Goal: Find specific page/section: Find specific page/section

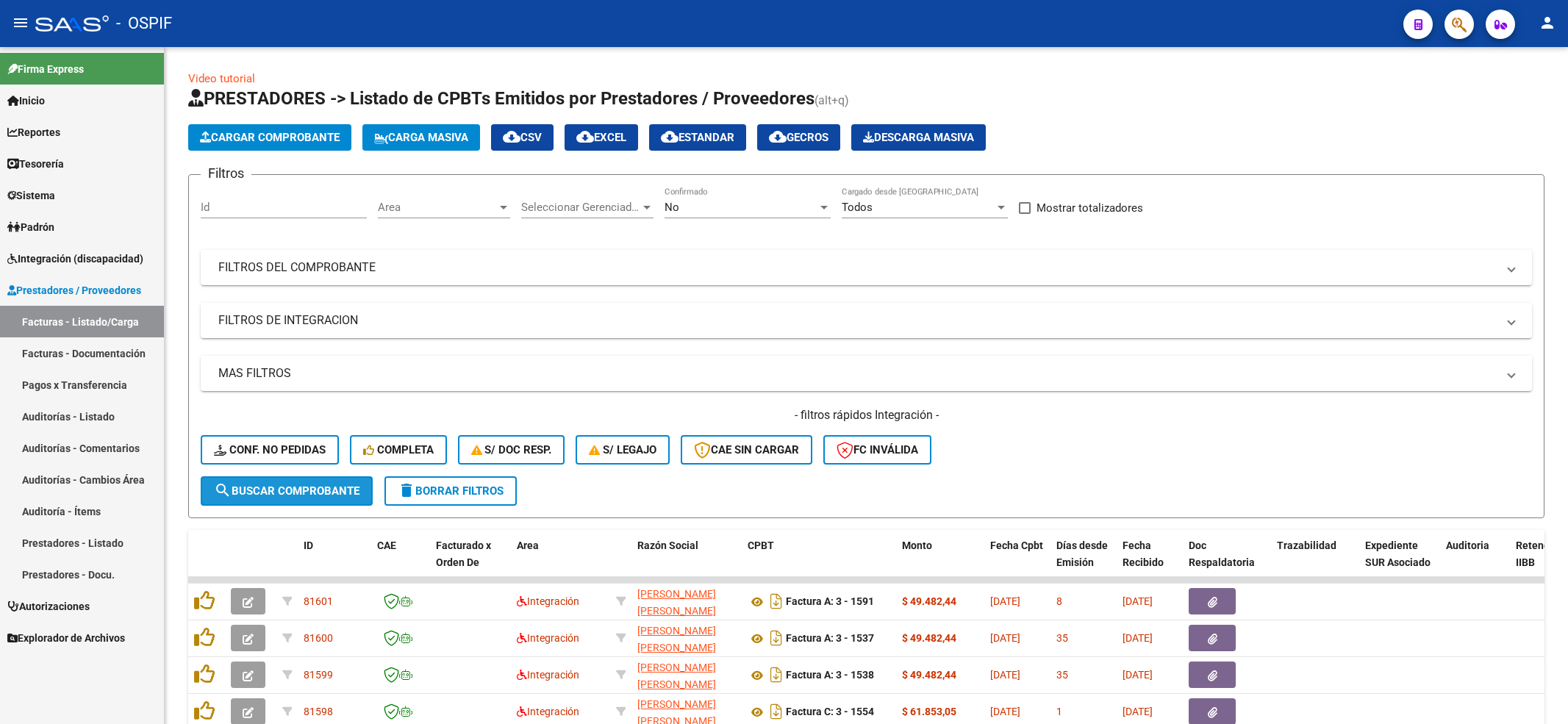
click at [253, 477] on button "search Buscar Comprobante" at bounding box center [287, 492] width 172 height 30
click at [253, 453] on span "Conf. no pedidas" at bounding box center [269, 449] width 111 height 13
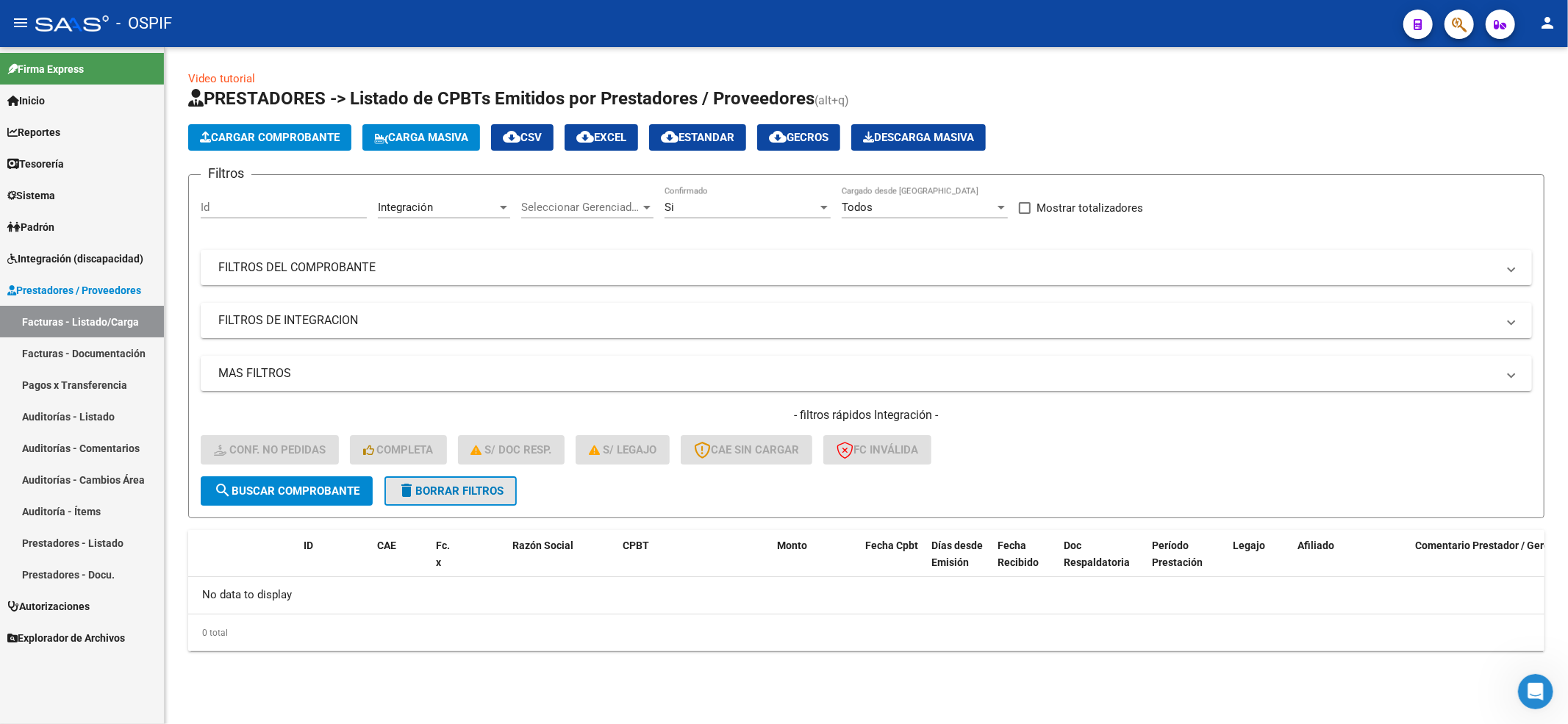
click at [456, 494] on span "delete Borrar Filtros" at bounding box center [450, 491] width 105 height 13
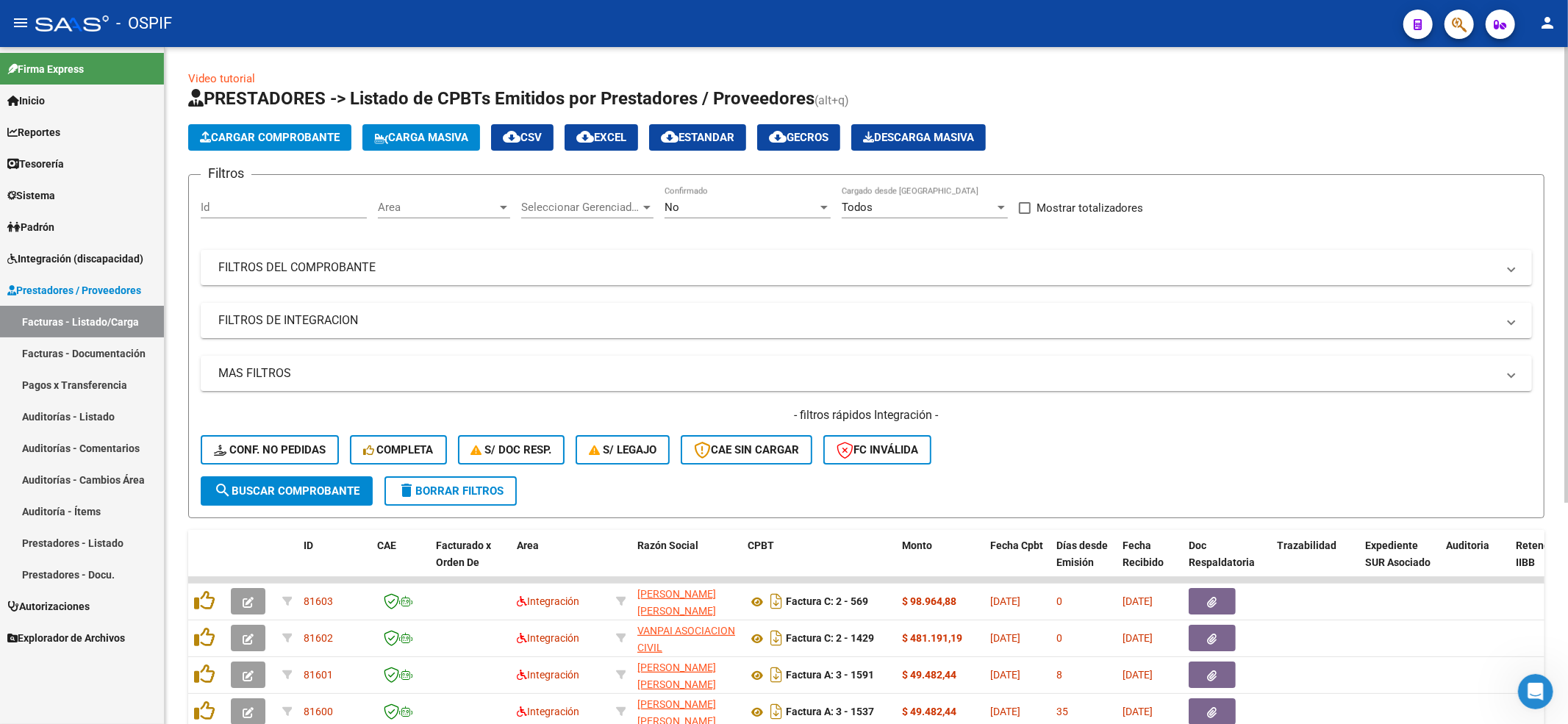
drag, startPoint x: 257, startPoint y: 391, endPoint x: 245, endPoint y: 430, distance: 40.8
click at [257, 401] on div "MAS FILTROS Todos Con Doc. Respaldatoria Todos Con Trazabilidad Todos Asociado …" at bounding box center [866, 416] width 1331 height 120
click at [245, 430] on div "- filtros rápidos Integración - Conf. no pedidas Completa S/ Doc Resp. S/ legaj…" at bounding box center [866, 441] width 1331 height 69
click at [245, 439] on button "Conf. no pedidas" at bounding box center [270, 450] width 138 height 30
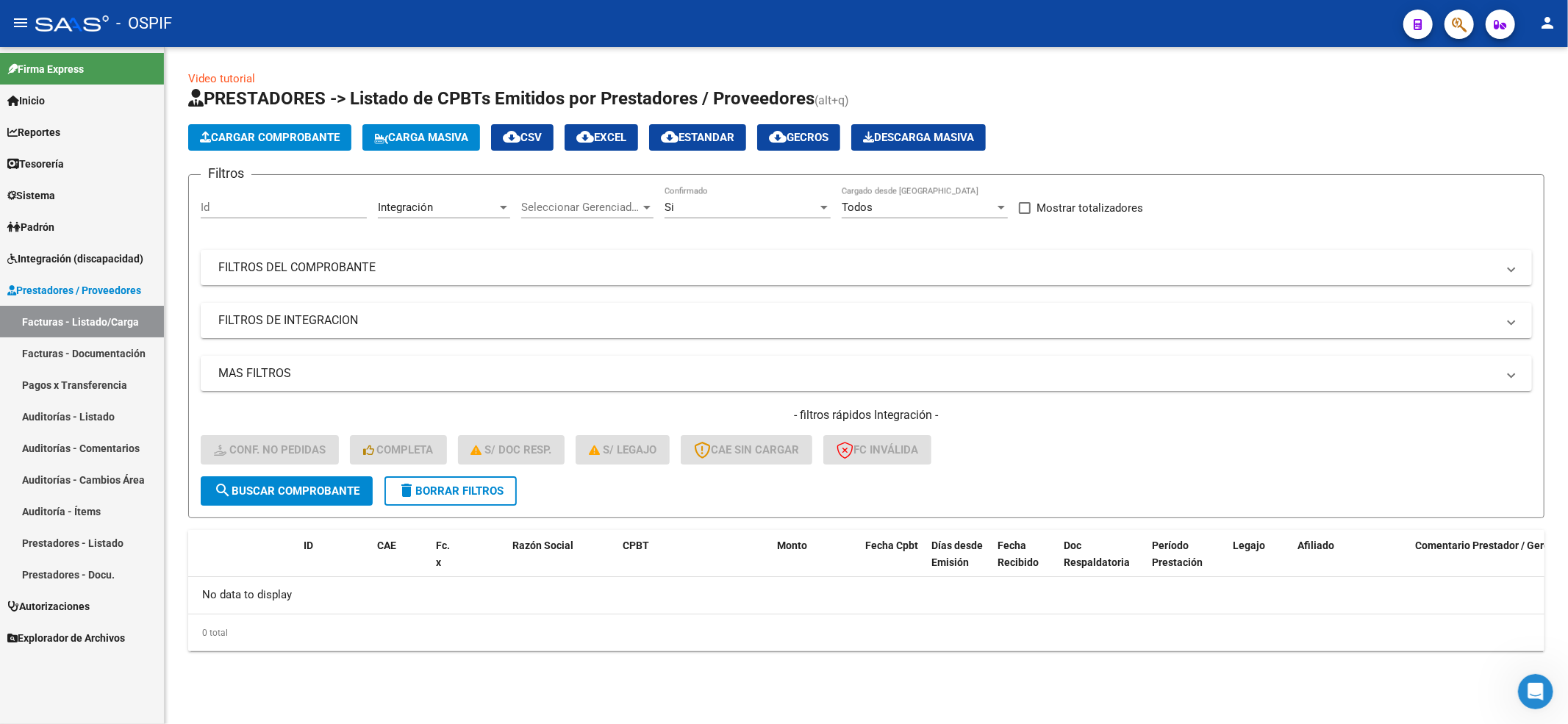
click at [512, 496] on button "delete Borrar Filtros" at bounding box center [450, 492] width 132 height 30
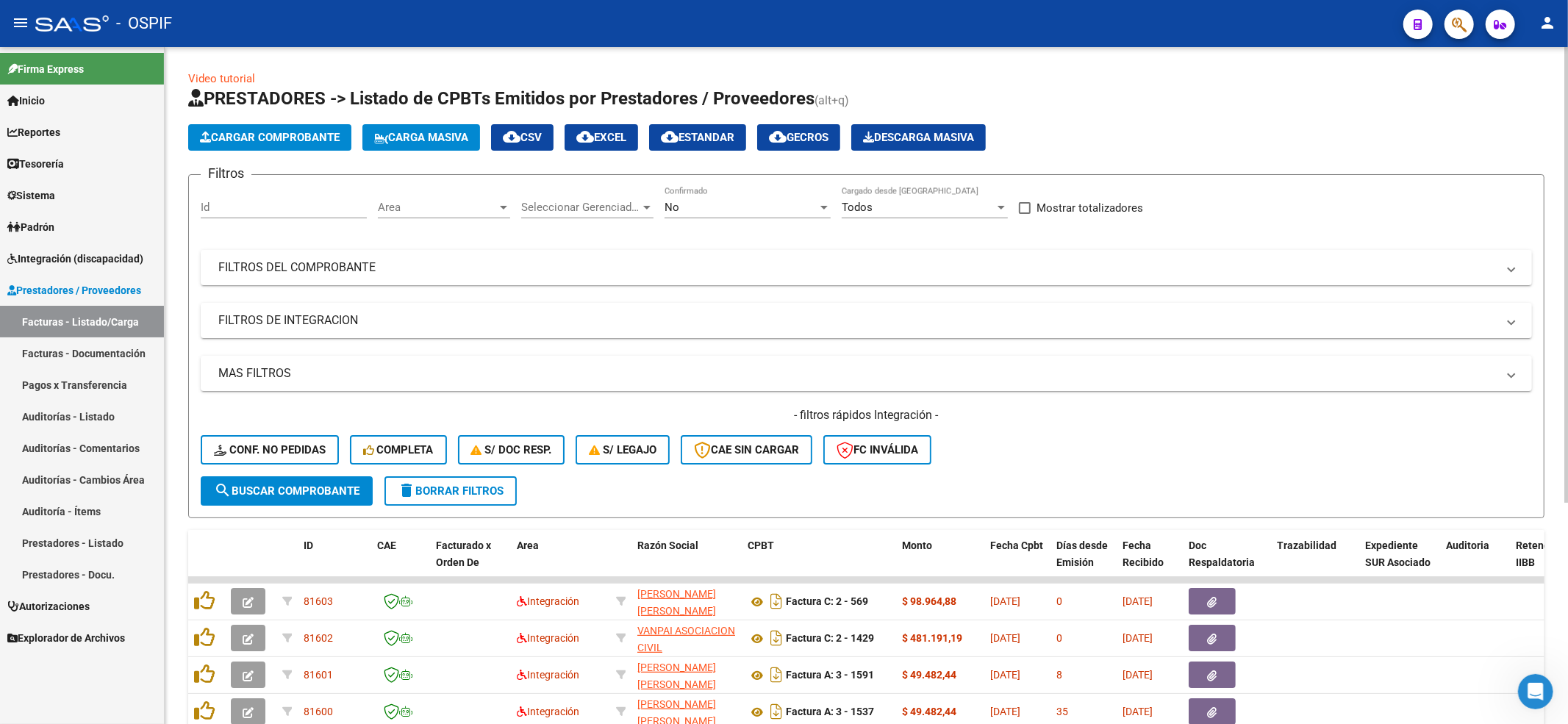
click at [292, 428] on div "- filtros rápidos Integración - Conf. no pedidas Completa S/ Doc Resp. S/ legaj…" at bounding box center [866, 441] width 1331 height 69
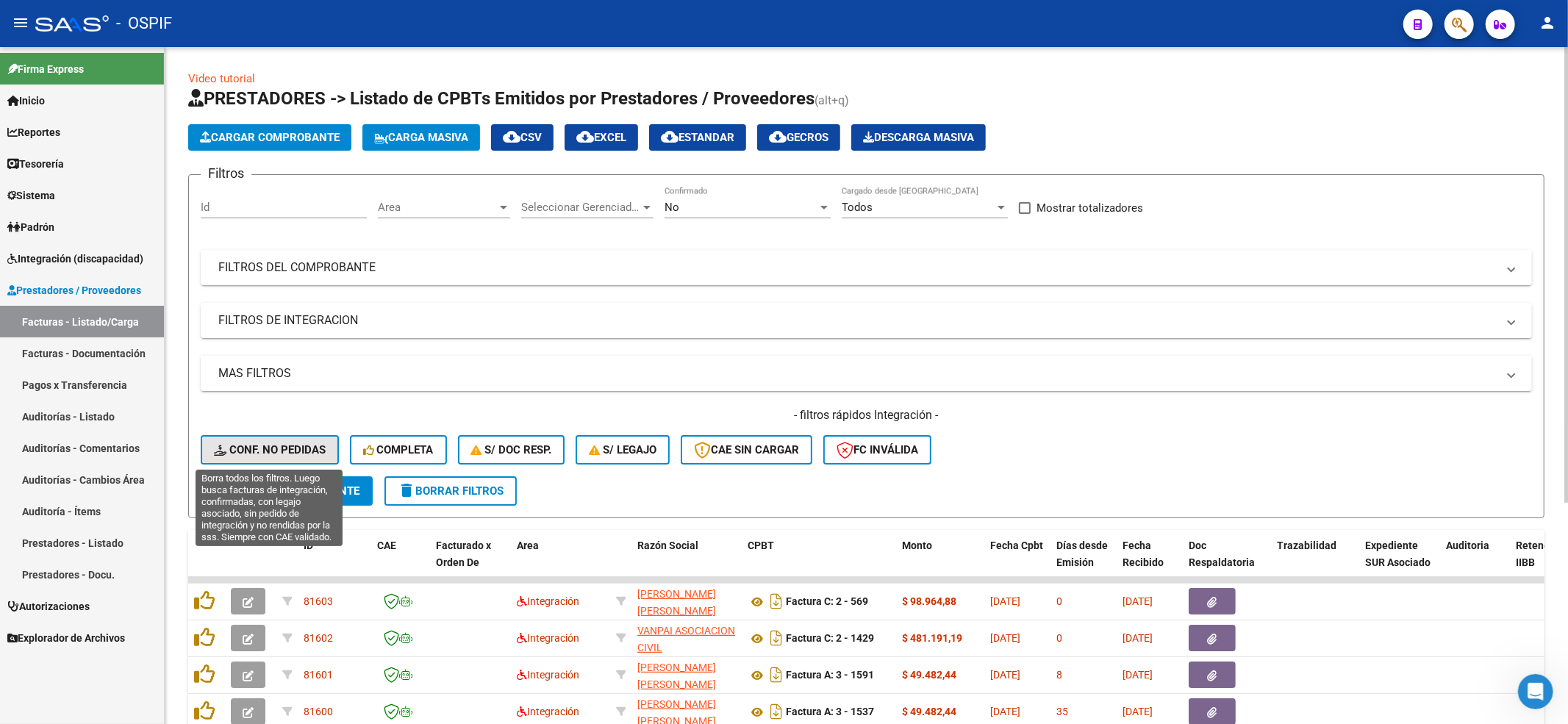
click at [286, 438] on button "Conf. no pedidas" at bounding box center [270, 450] width 138 height 30
